Goal: Information Seeking & Learning: Learn about a topic

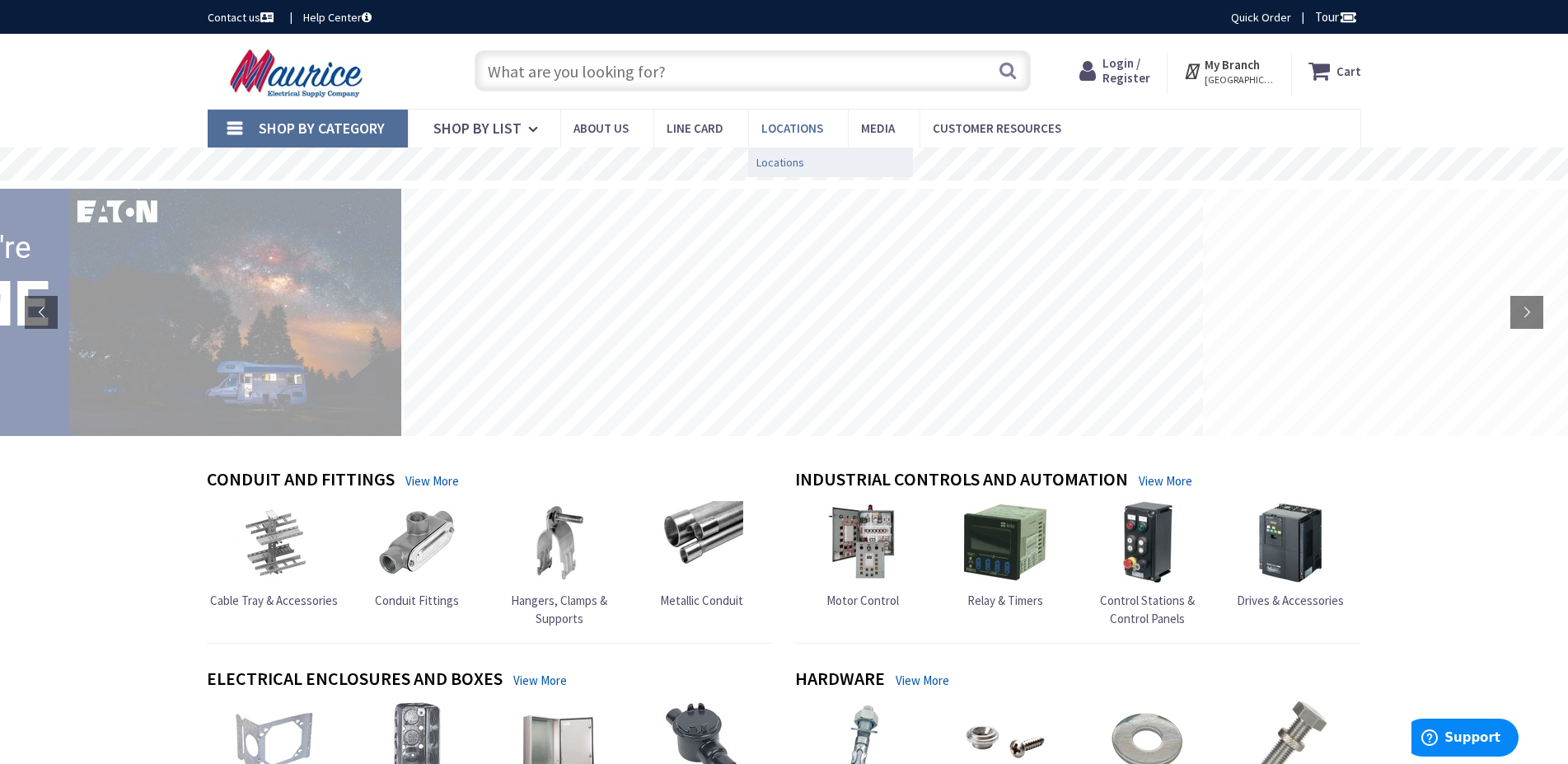
click at [769, 165] on span "Locations" at bounding box center [781, 162] width 48 height 16
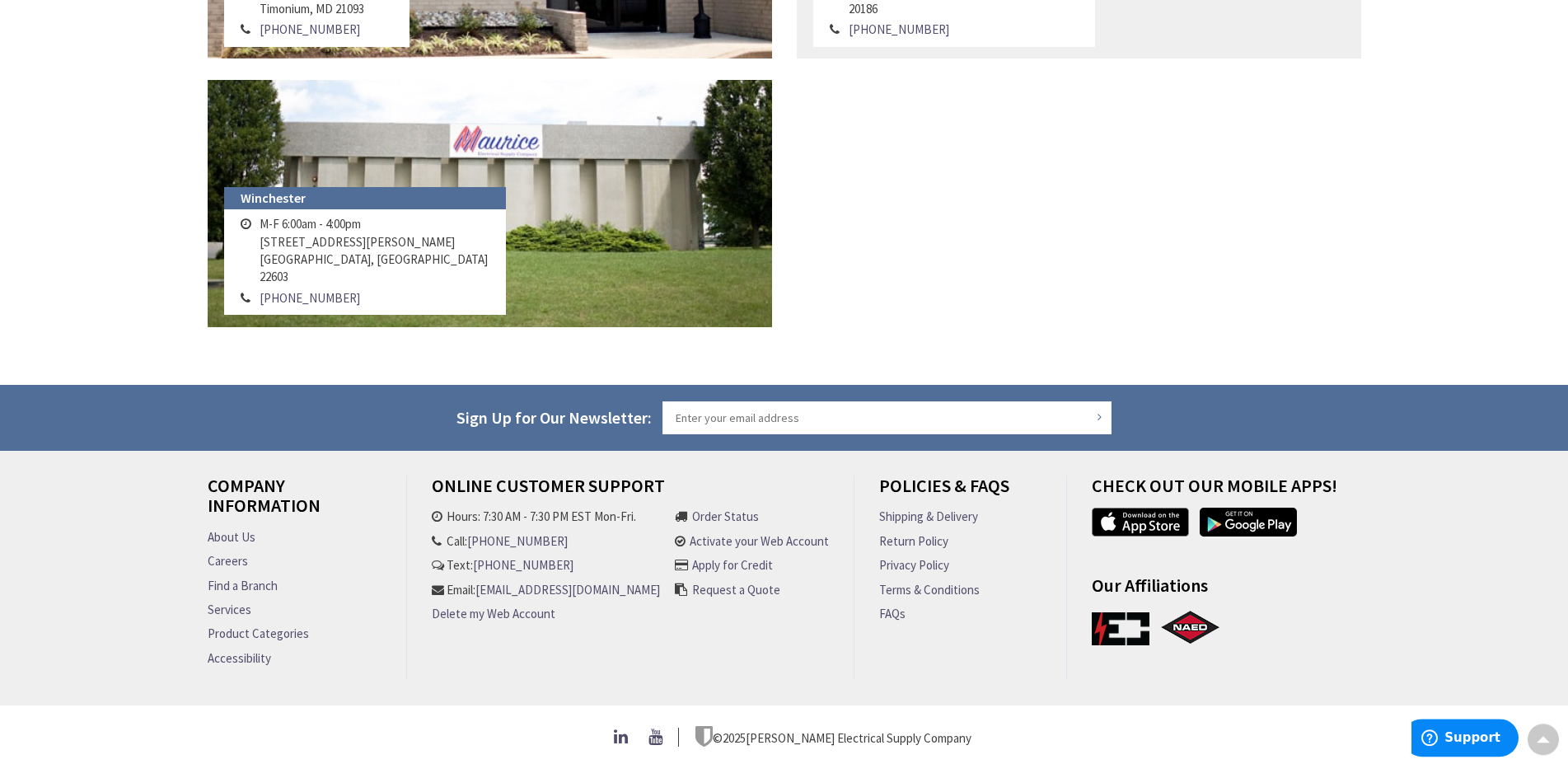
scroll to position [2147, 0]
click at [224, 530] on link "About Us" at bounding box center [231, 537] width 48 height 17
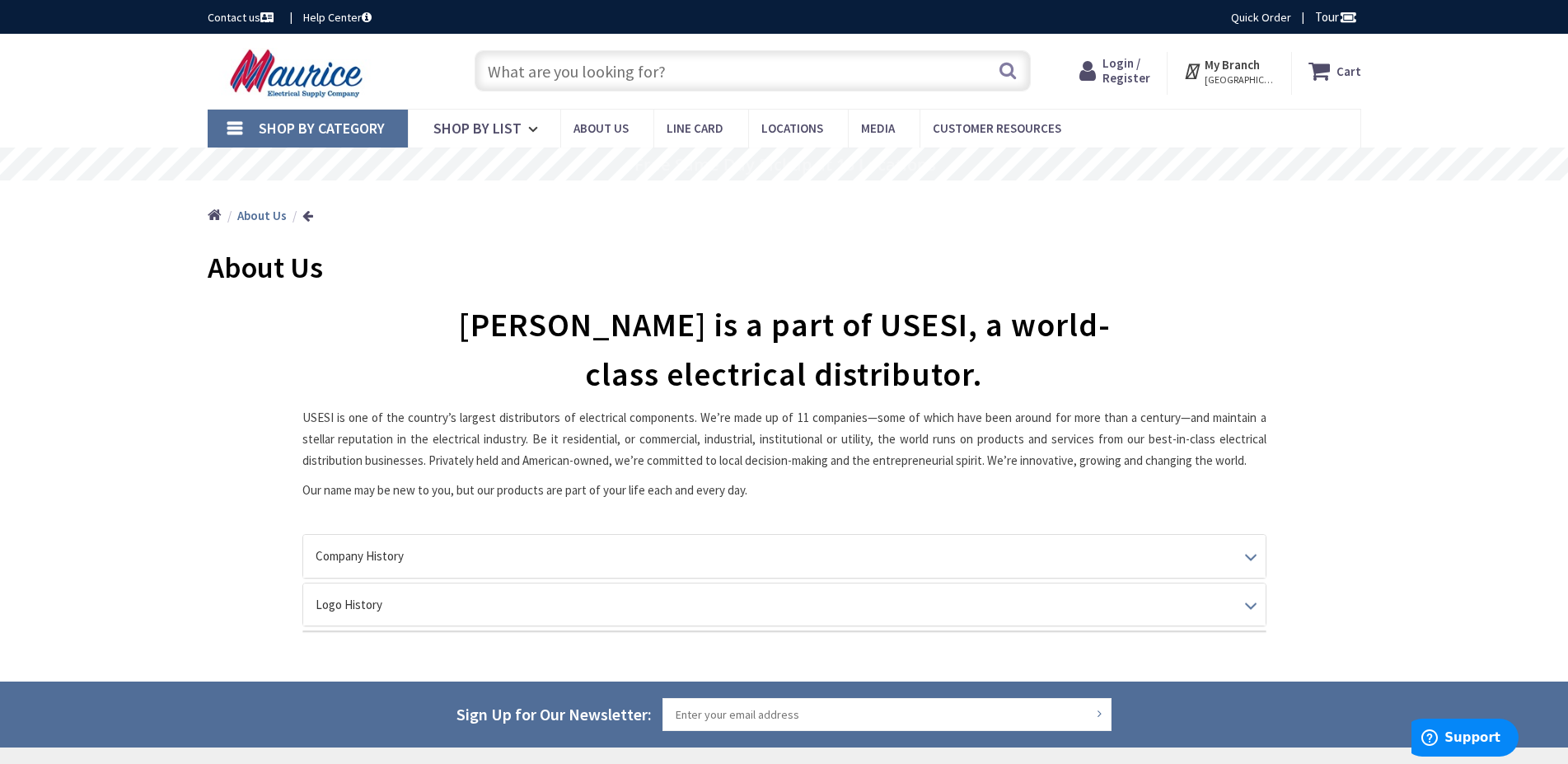
scroll to position [304, 0]
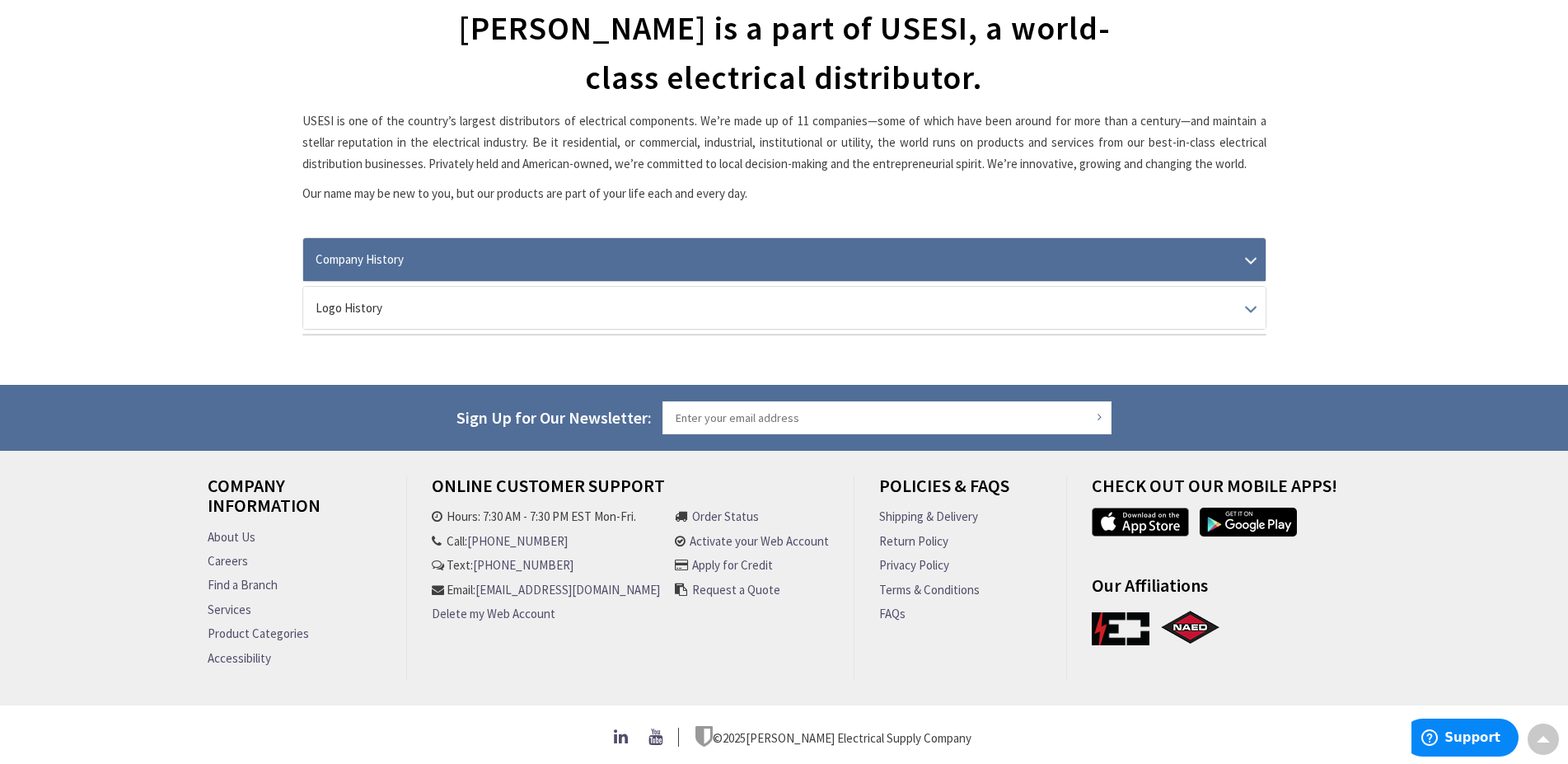
click at [1248, 251] on link "Company History" at bounding box center [784, 259] width 963 height 42
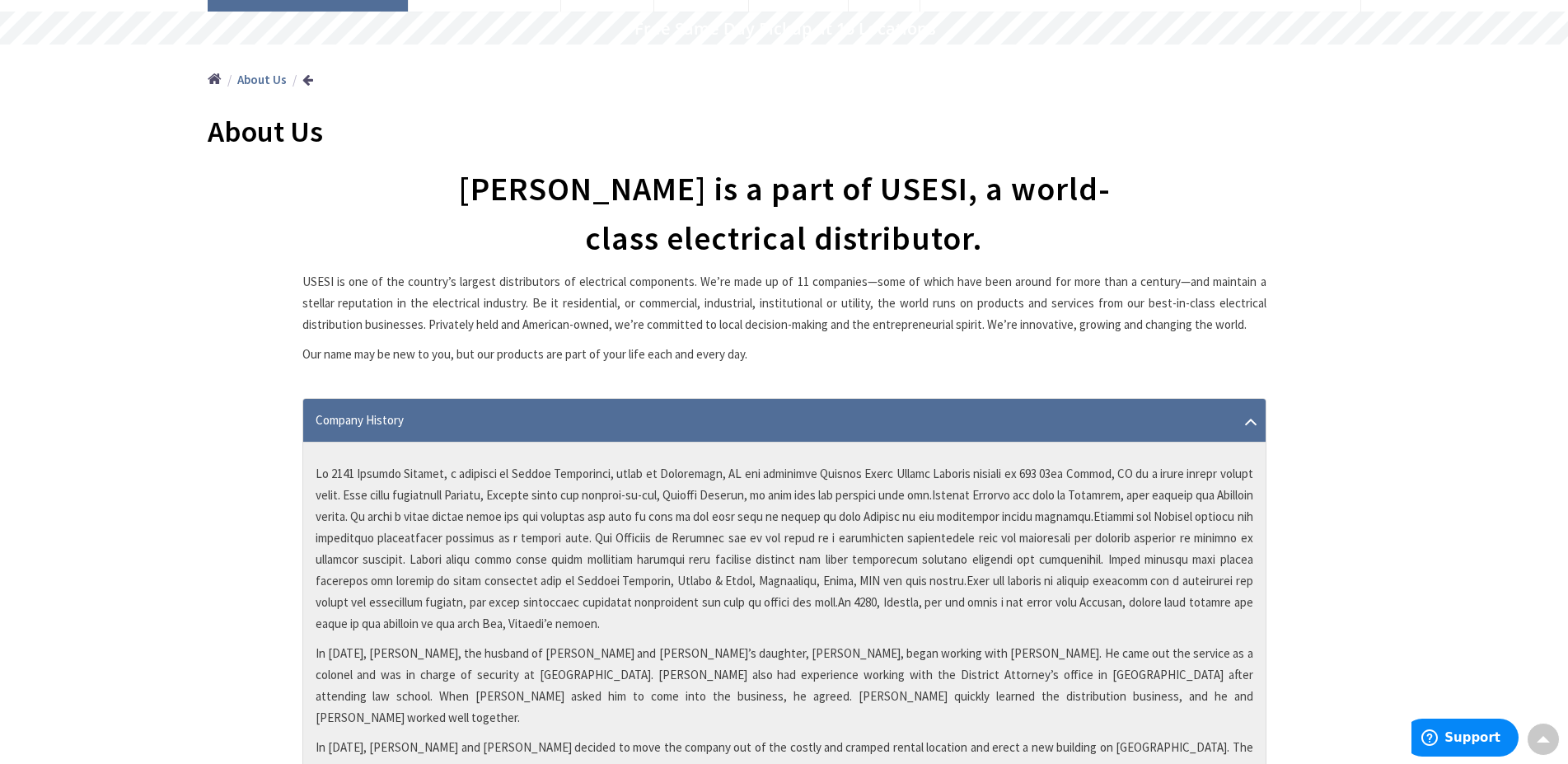
scroll to position [0, 0]
